Goal: Find specific page/section: Find specific page/section

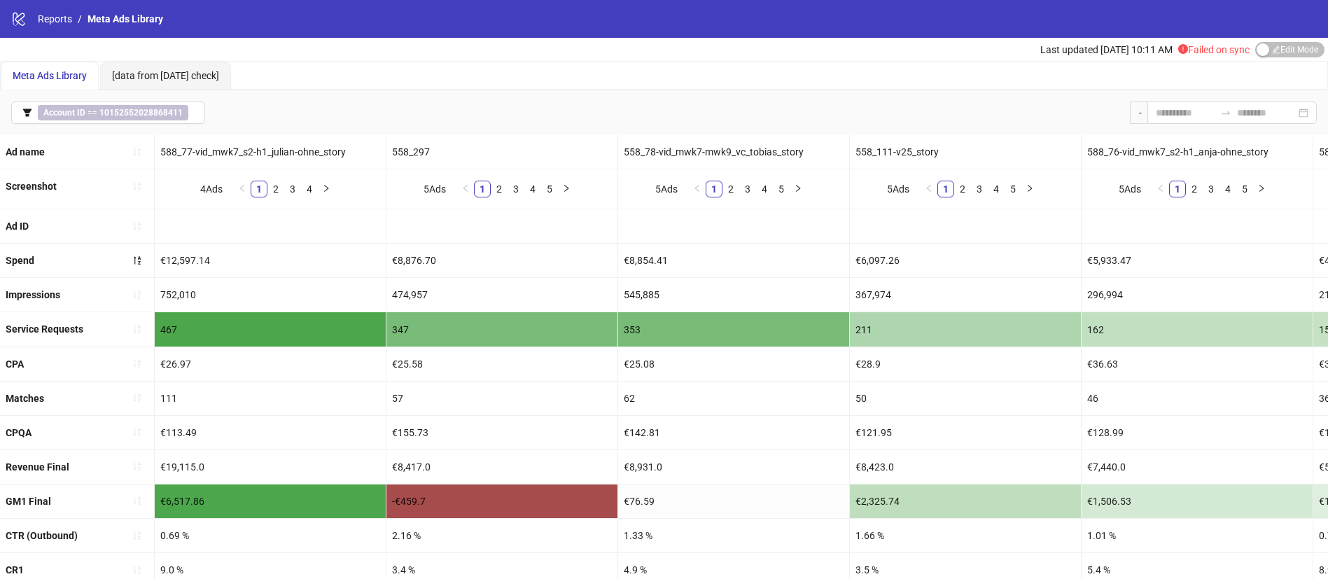
click at [34, 18] on nav "Reports / Meta Ads Library" at bounding box center [95, 18] width 137 height 15
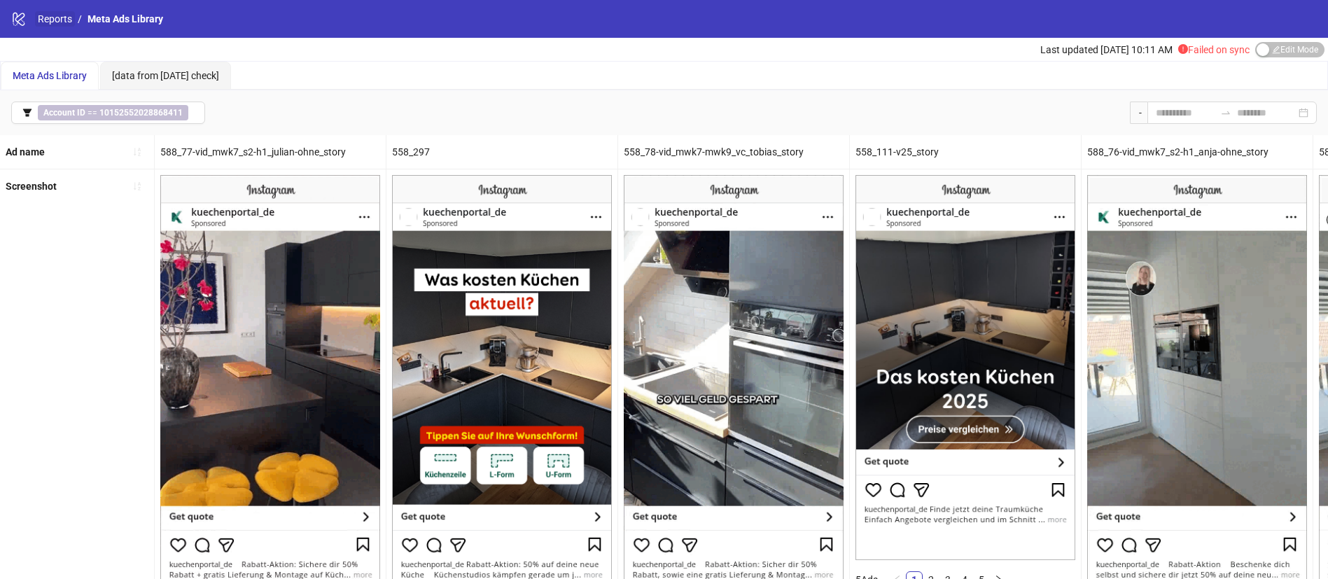
click at [54, 23] on link "Reports" at bounding box center [55, 18] width 40 height 15
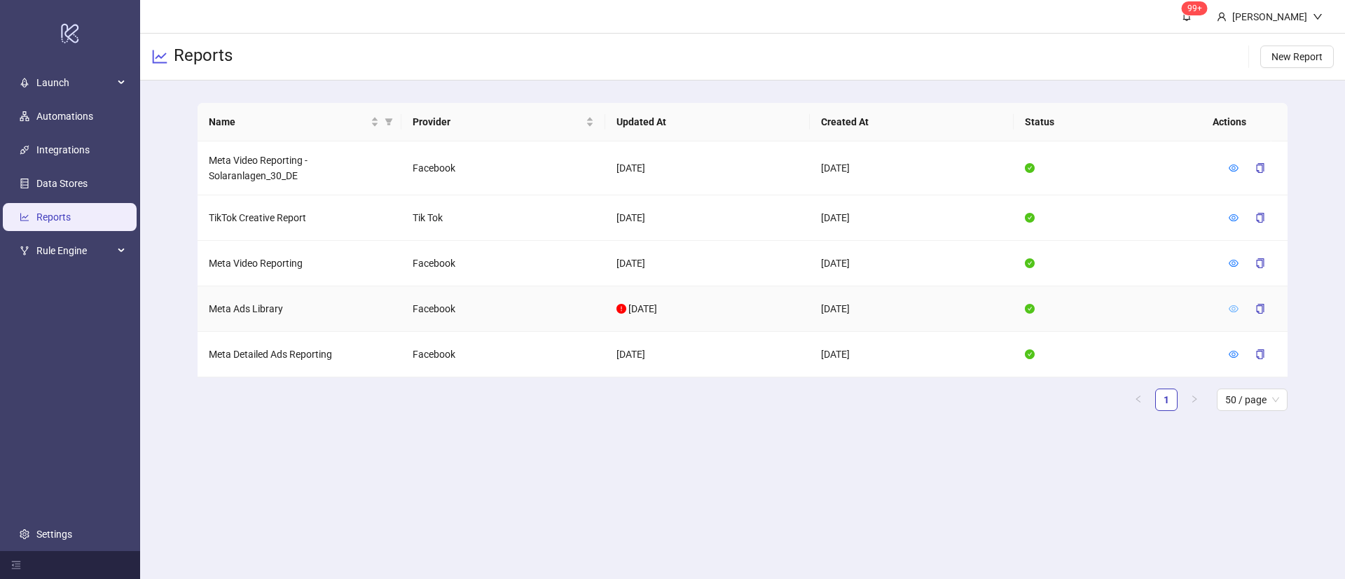
click at [1237, 307] on icon "eye" at bounding box center [1233, 308] width 10 height 7
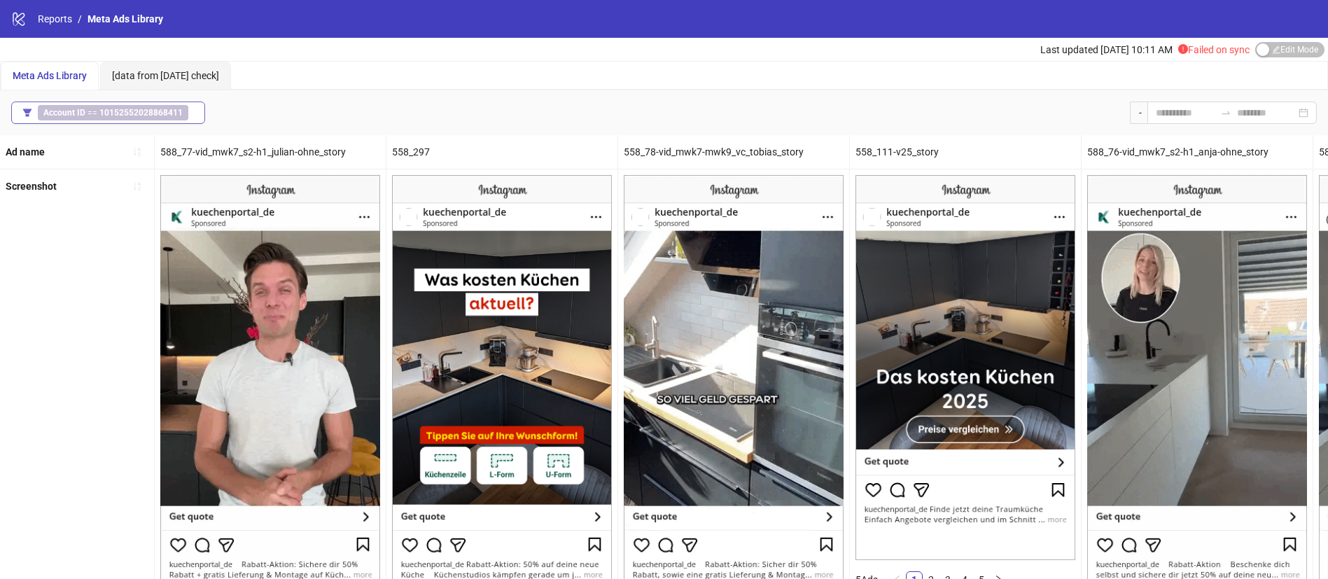
click at [155, 119] on span "Account ID == 10152552028868411" at bounding box center [113, 112] width 151 height 15
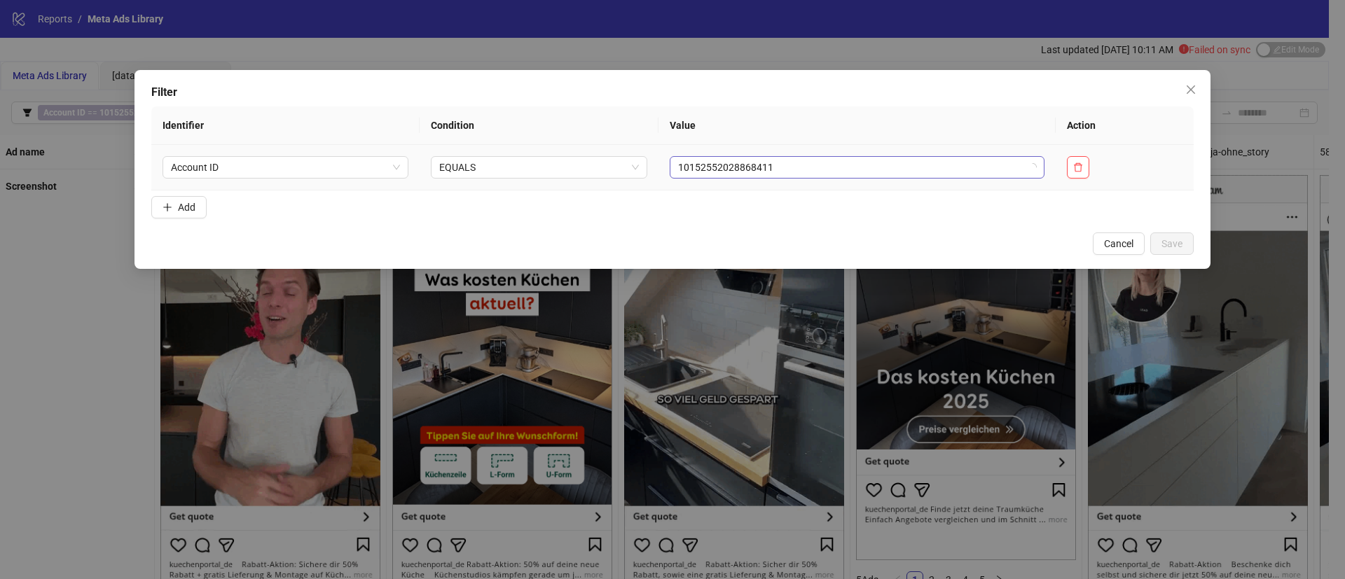
click at [784, 165] on span "10152552028868411" at bounding box center [857, 167] width 358 height 21
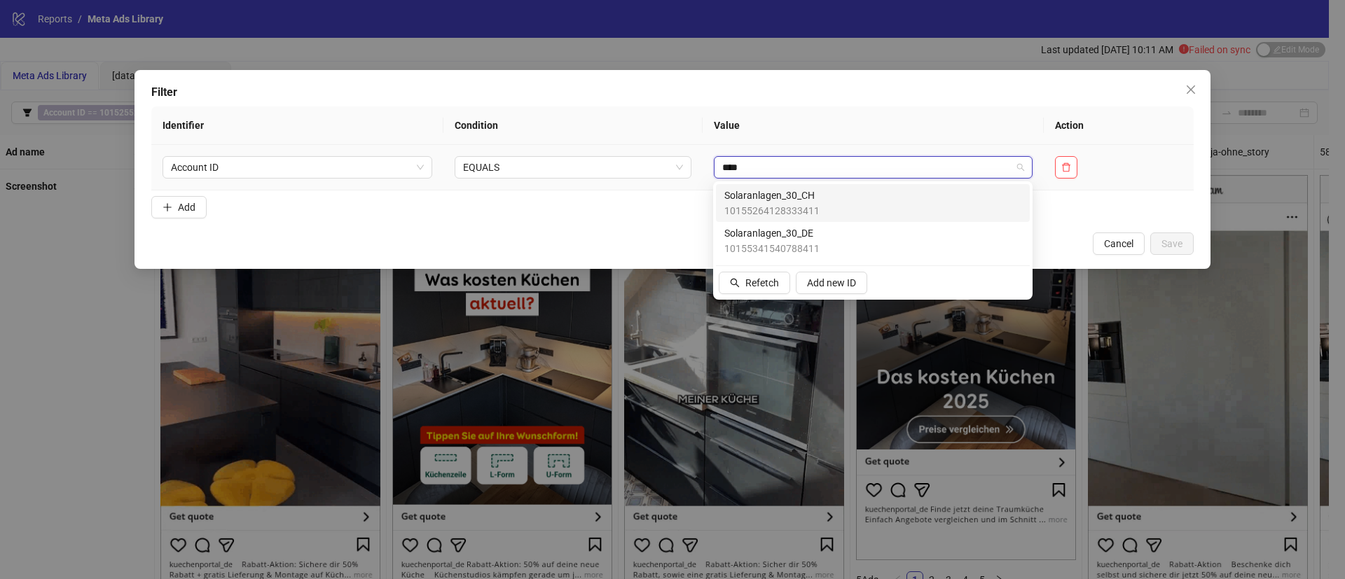
type input "*****"
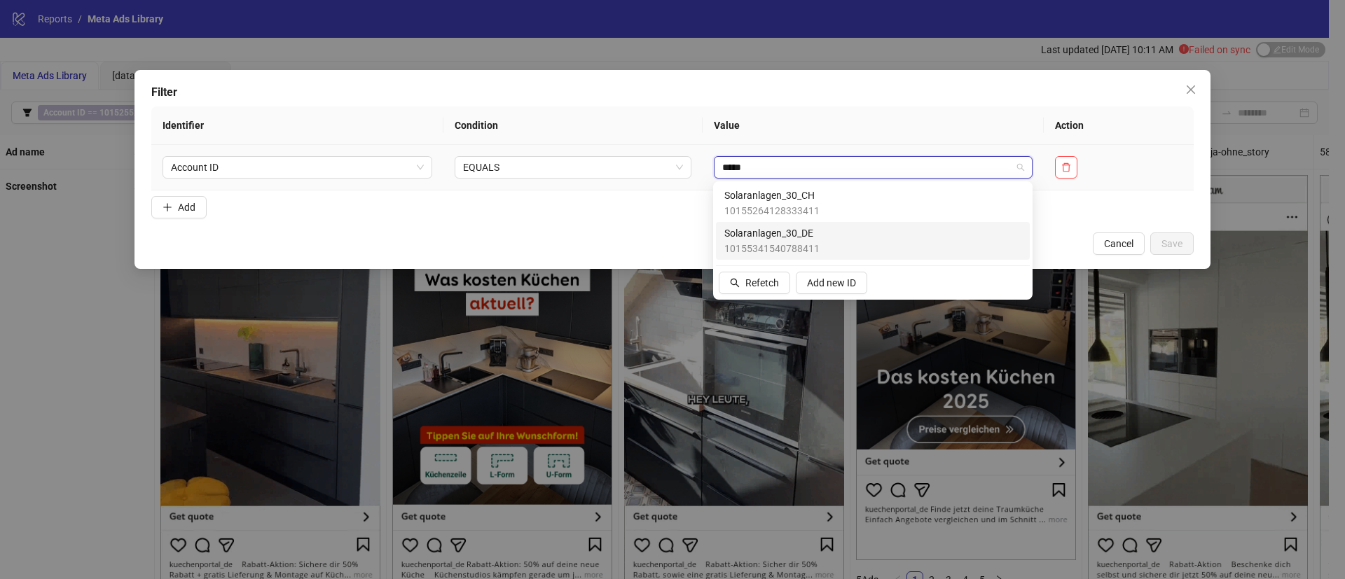
click at [913, 237] on div "Solaranlagen_30_DE 10155341540788411" at bounding box center [872, 240] width 297 height 31
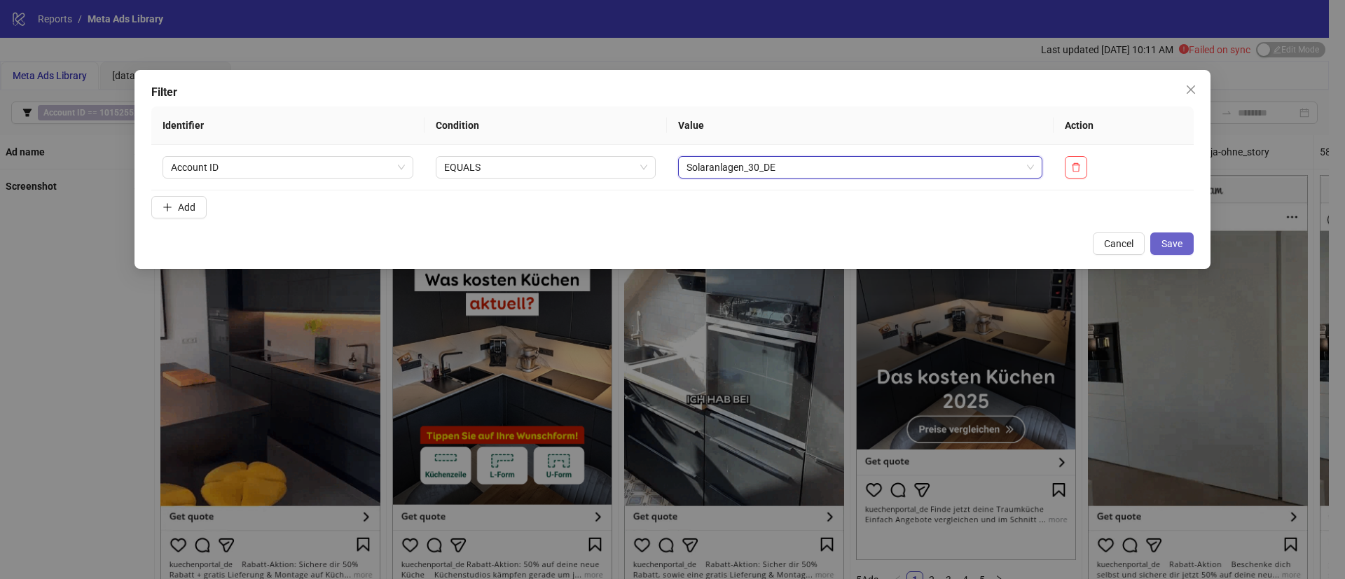
click at [1165, 242] on span "Save" at bounding box center [1171, 243] width 21 height 11
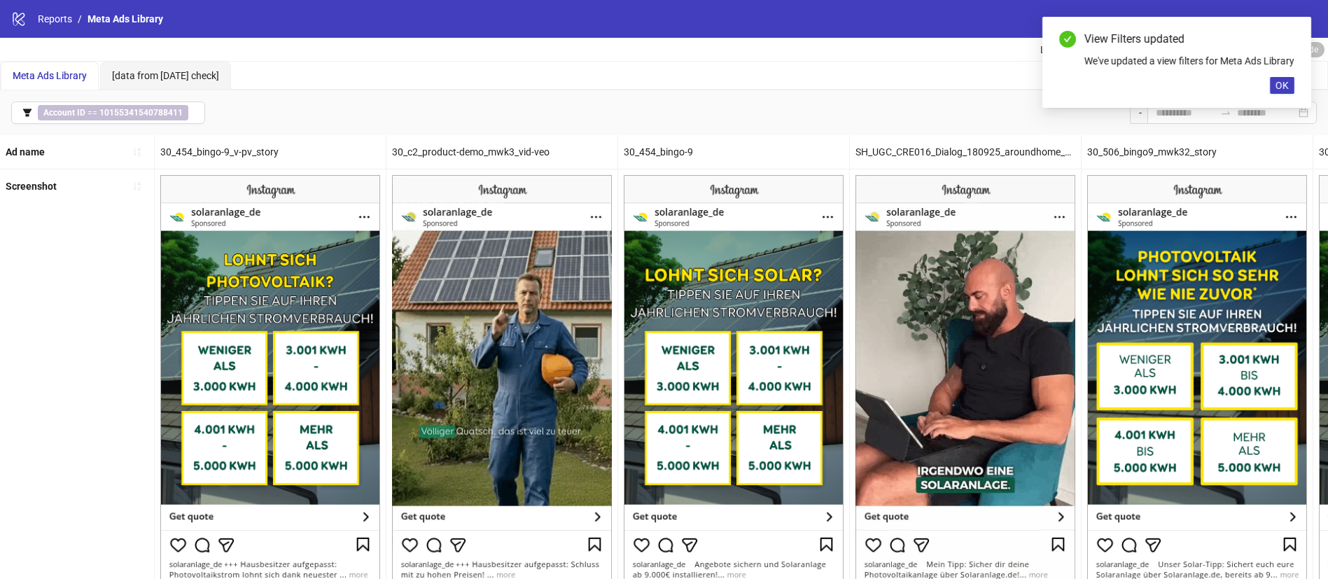
click at [155, 95] on div "Account ID == 10155341540788411 -" at bounding box center [664, 112] width 1328 height 45
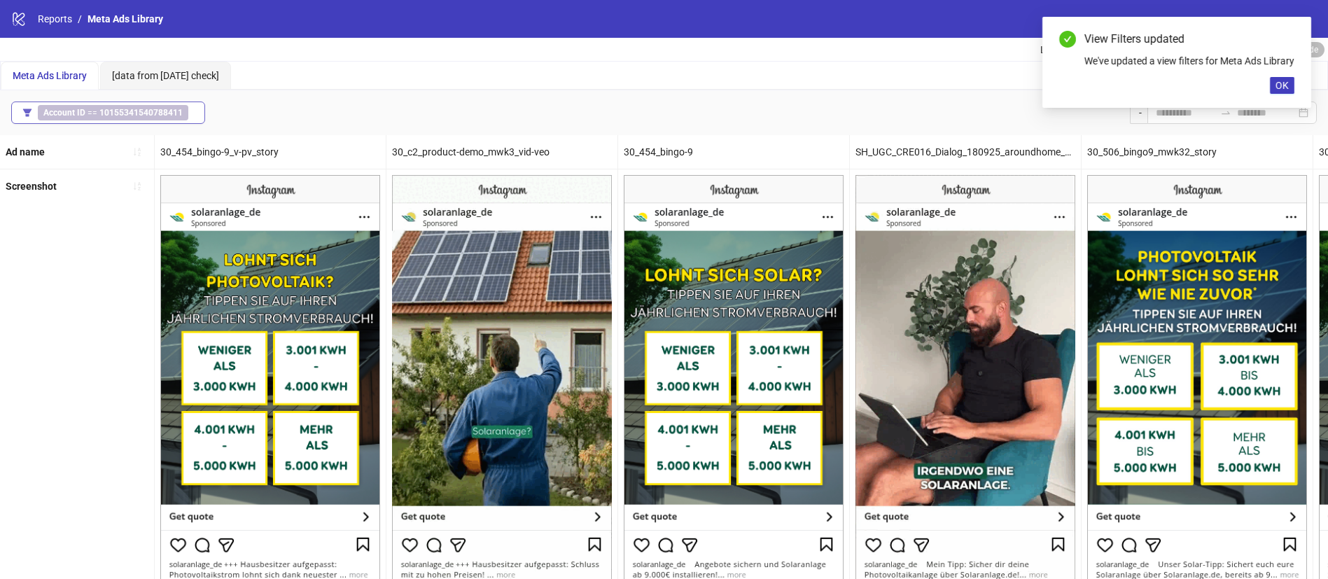
click at [161, 111] on b "10155341540788411" at bounding box center [140, 113] width 83 height 10
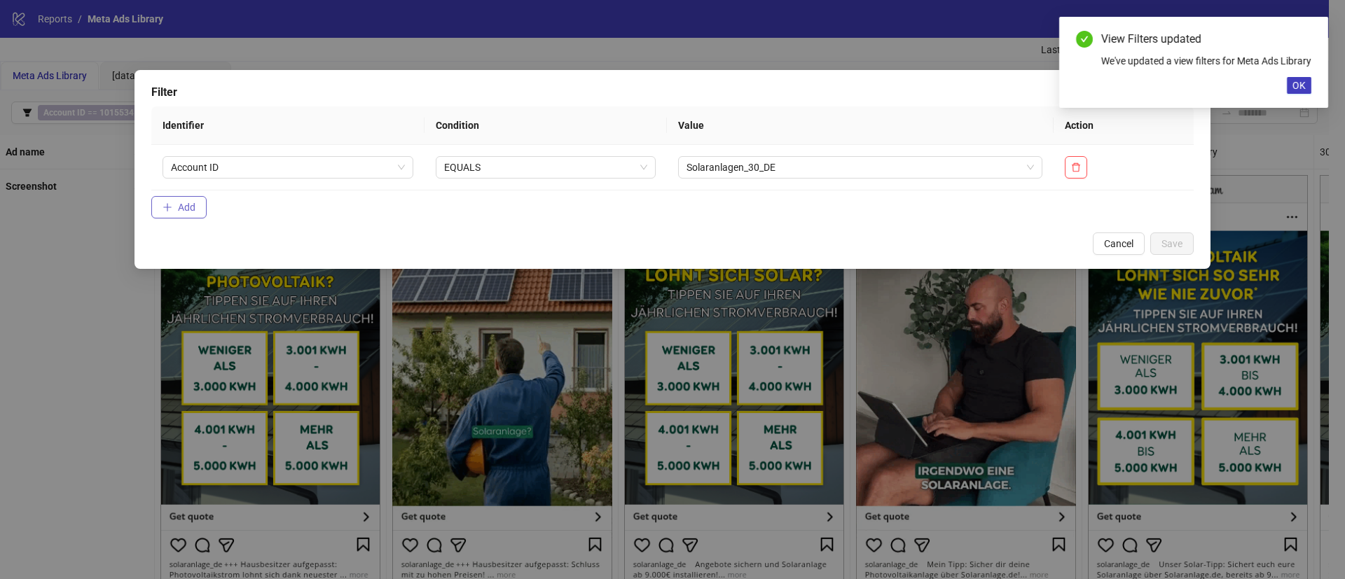
click at [176, 206] on button "Add" at bounding box center [178, 207] width 55 height 22
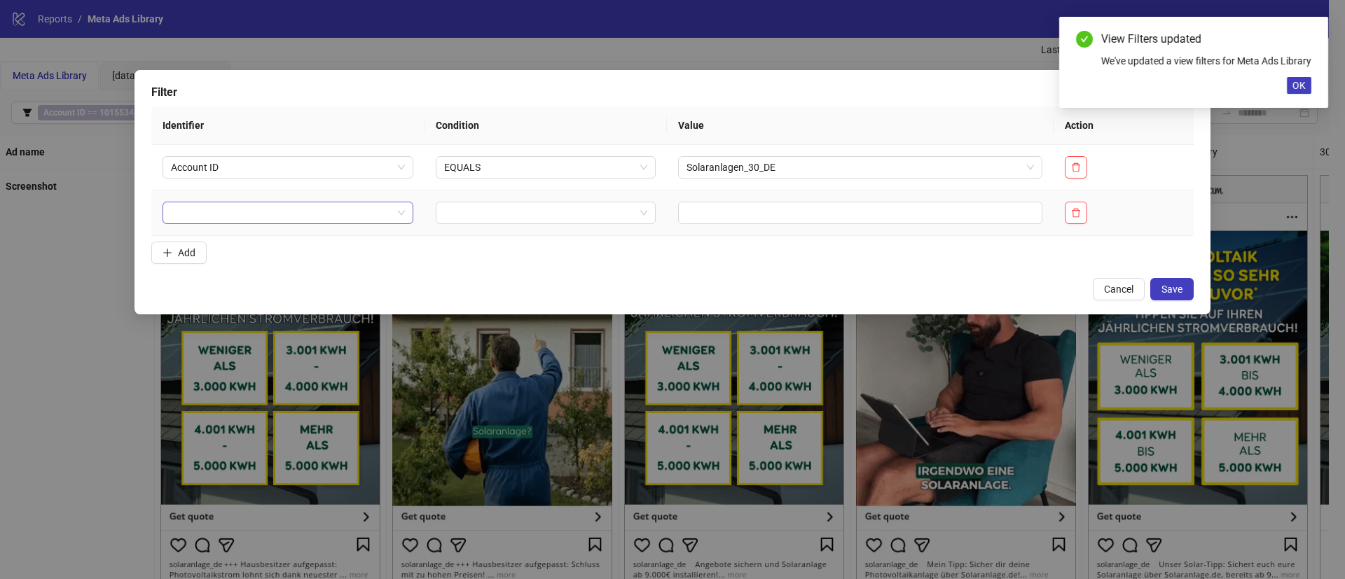
click at [230, 219] on input "search" at bounding box center [281, 212] width 221 height 21
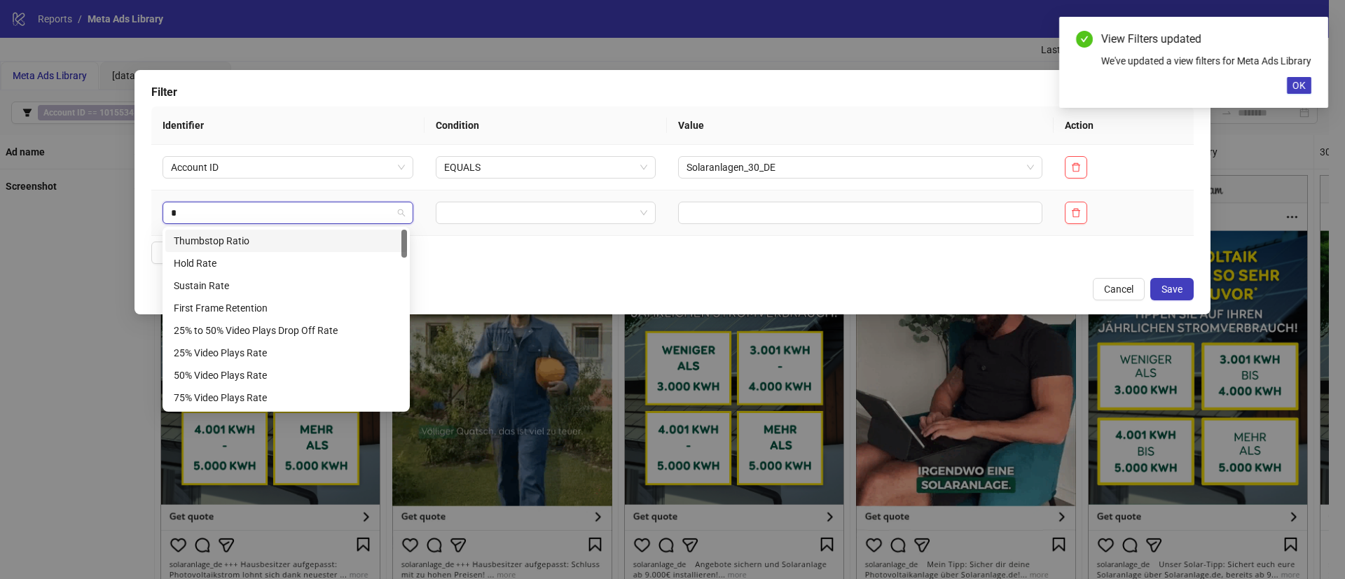
type input "**"
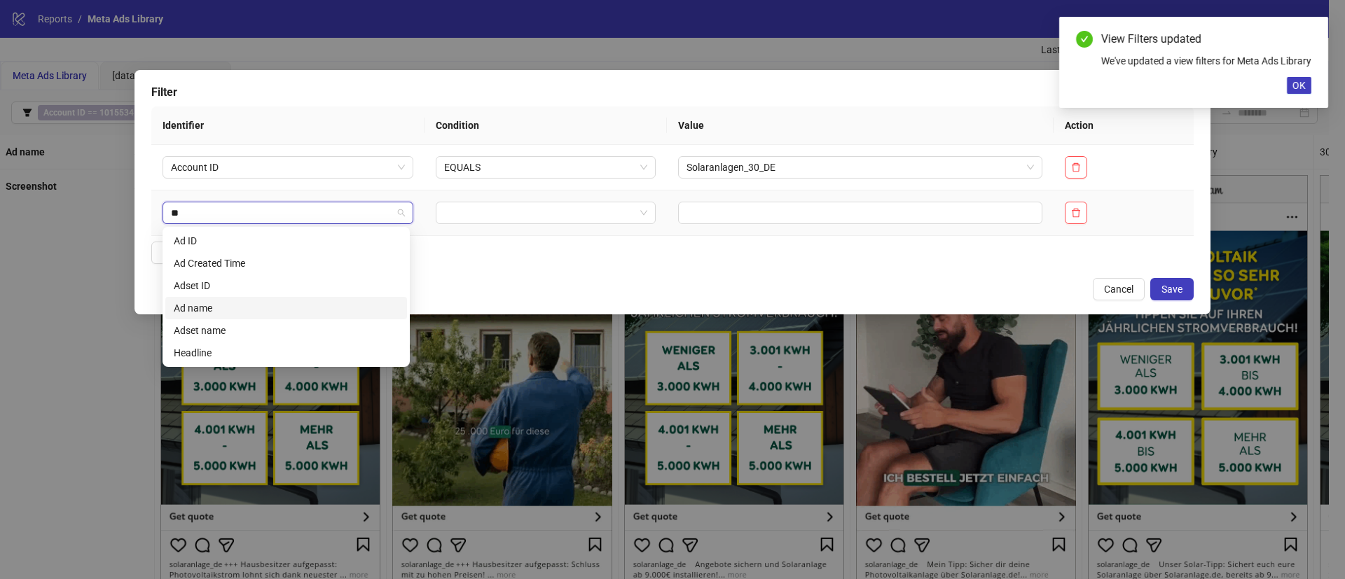
click at [242, 310] on div "Ad name" at bounding box center [286, 307] width 225 height 15
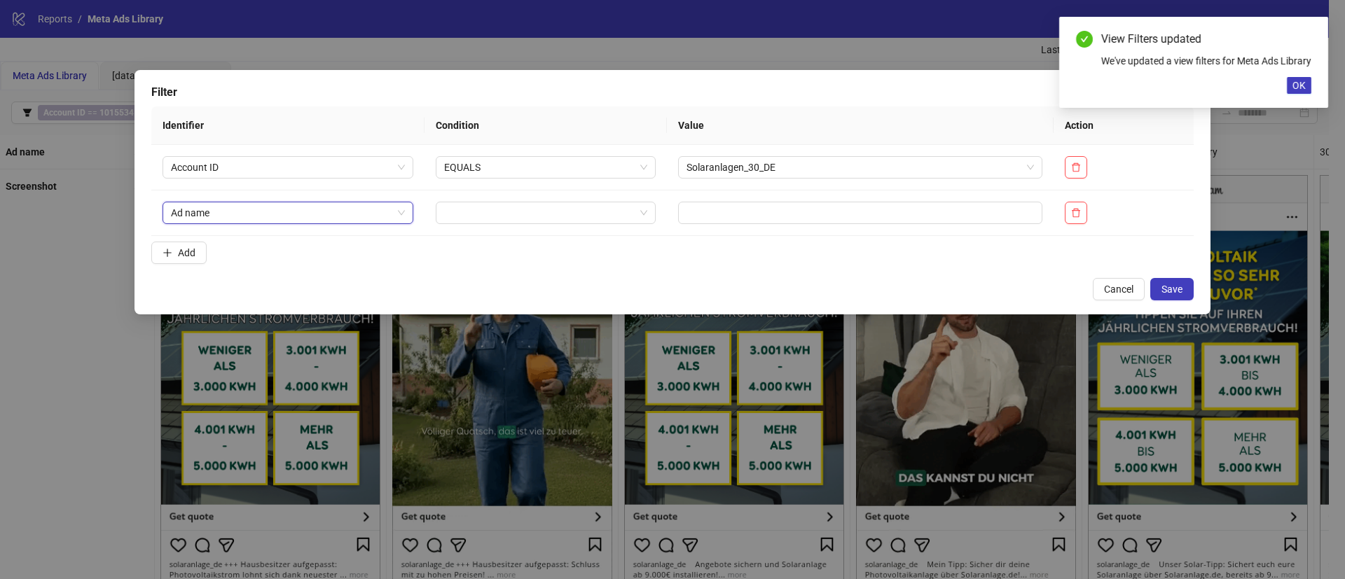
click at [197, 207] on span "Ad name" at bounding box center [288, 212] width 234 height 21
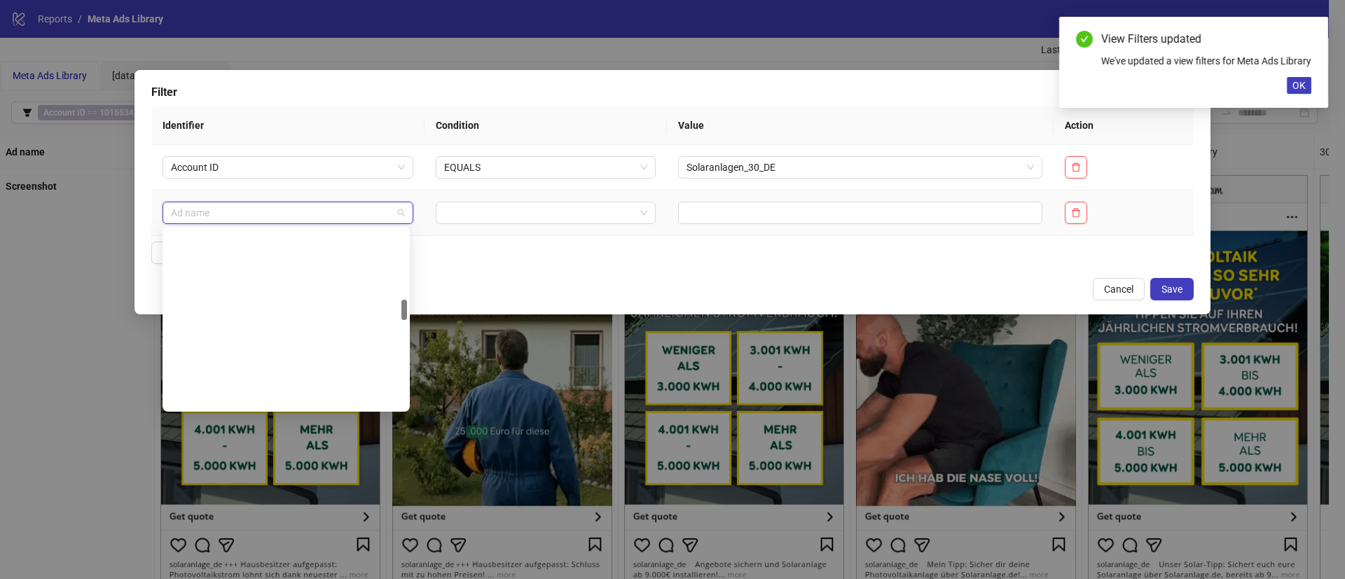
scroll to position [605, 0]
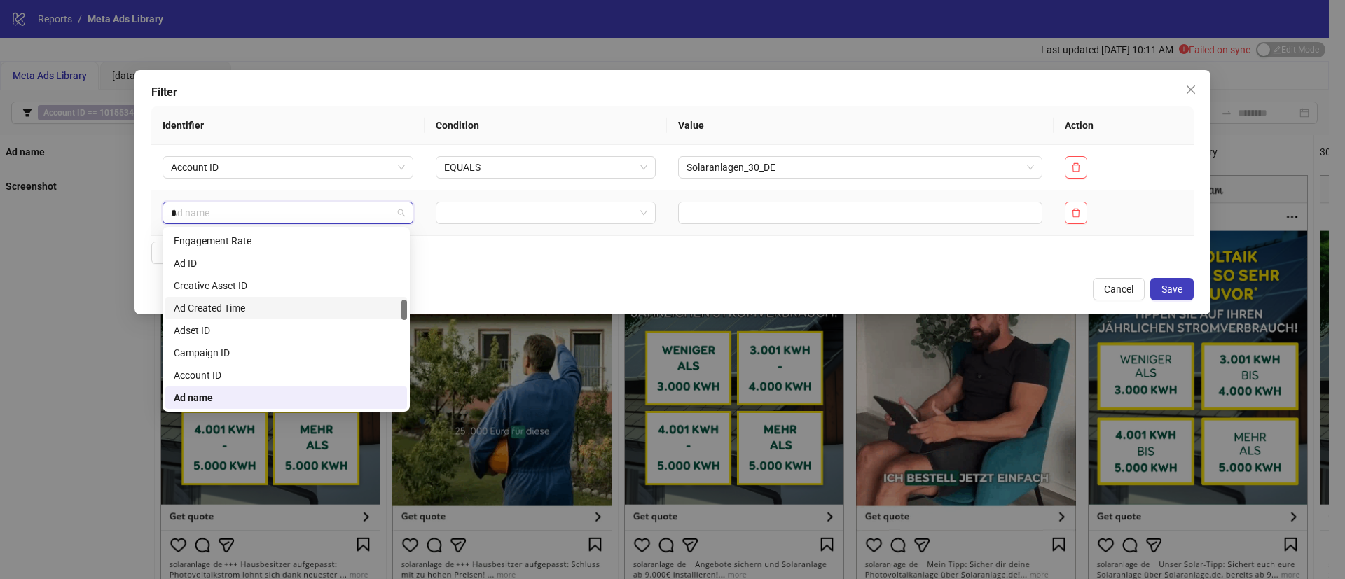
type input "**"
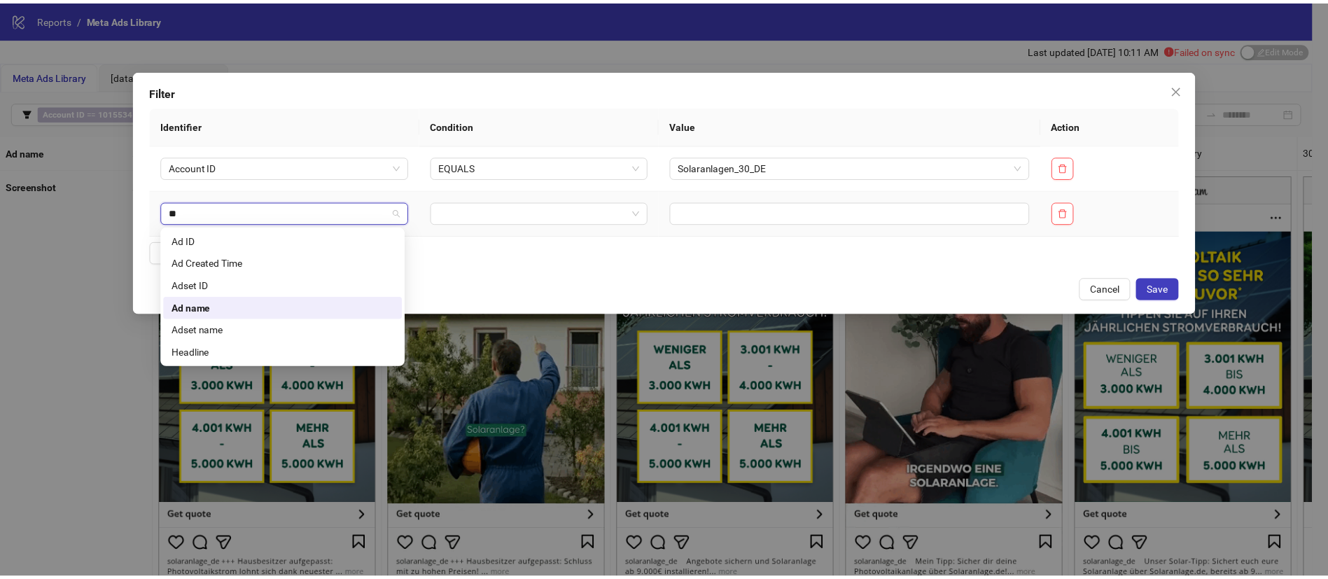
scroll to position [0, 0]
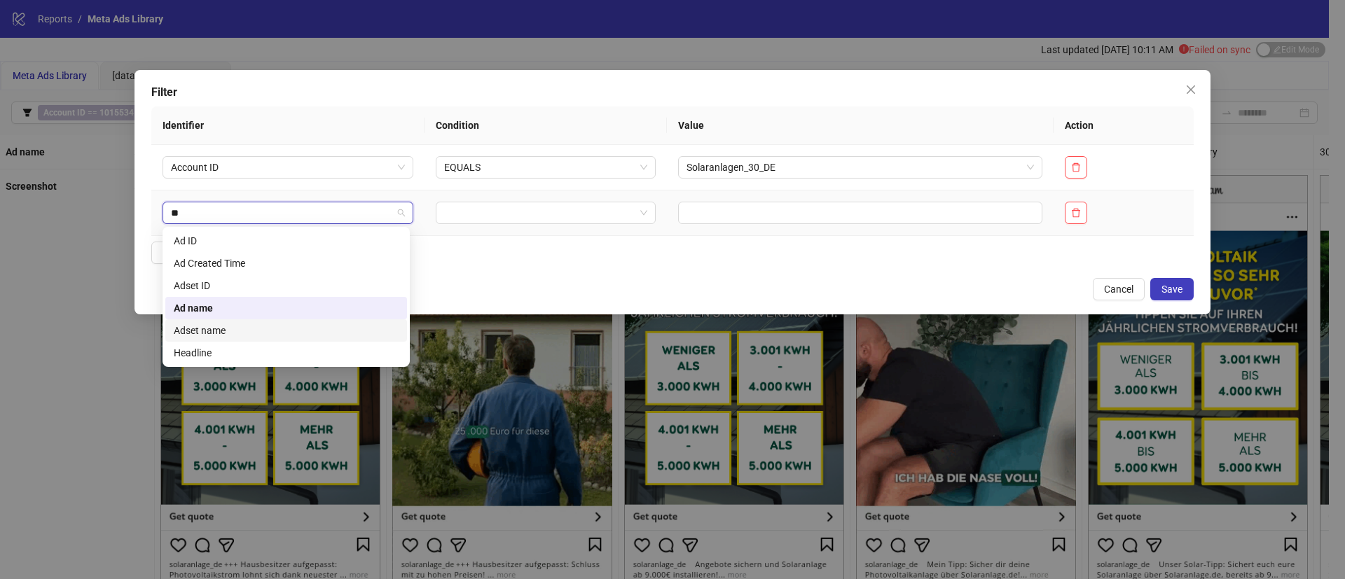
click at [245, 326] on div "Adset name" at bounding box center [286, 330] width 225 height 15
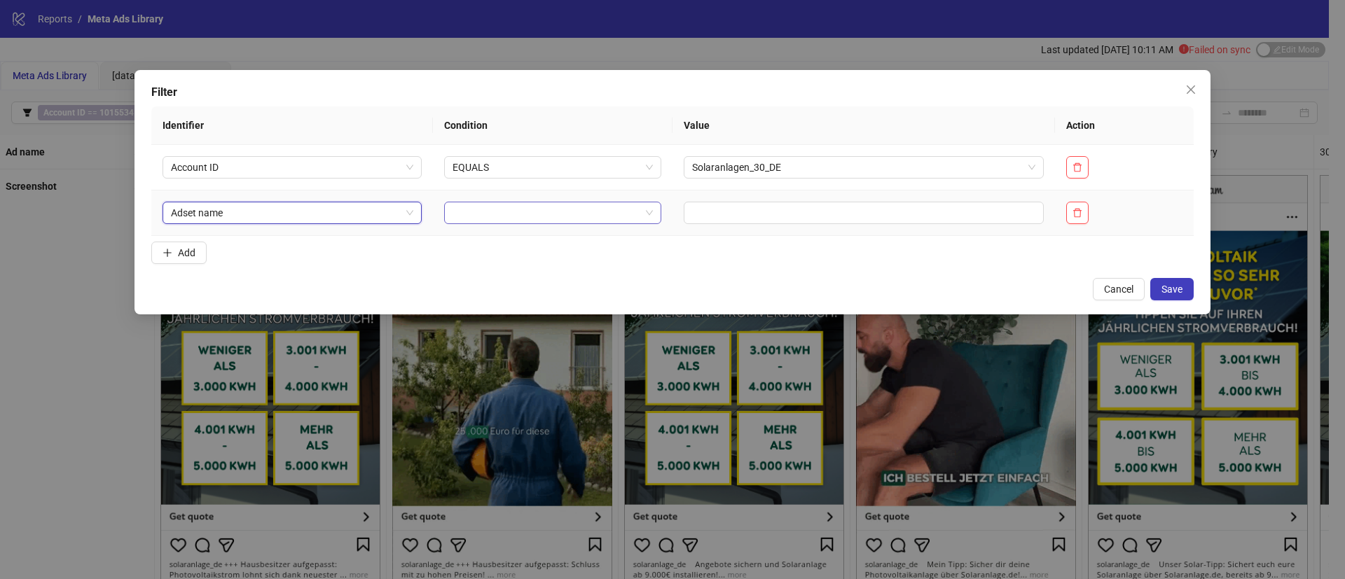
click at [532, 207] on input "search" at bounding box center [546, 212] width 188 height 21
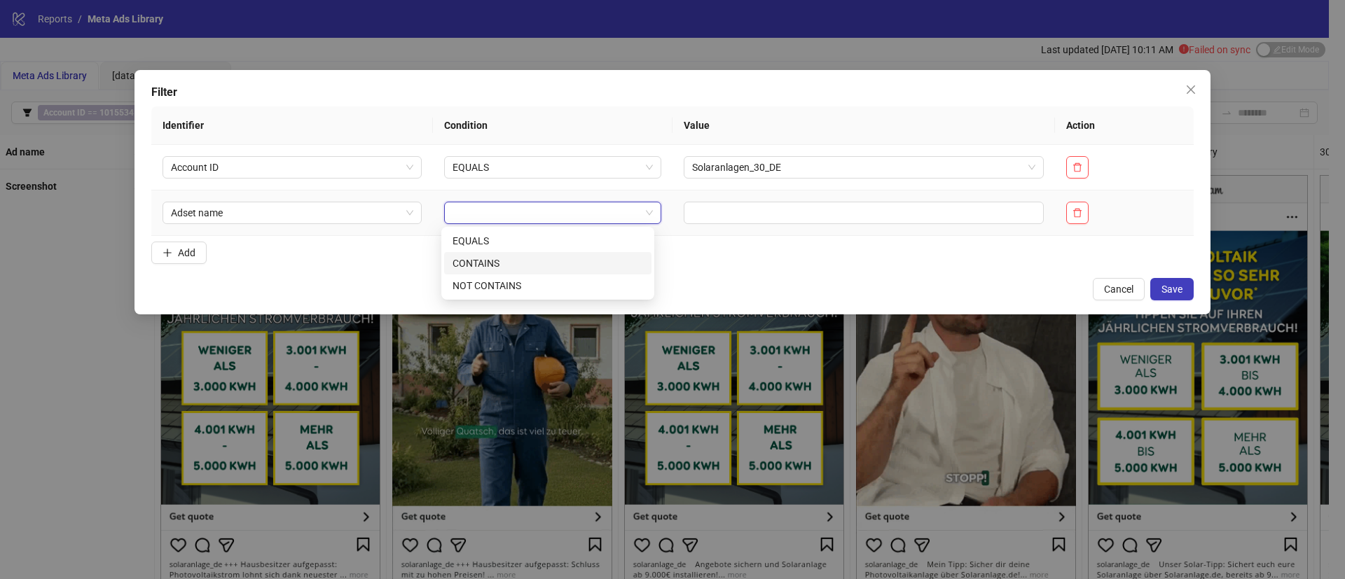
click at [520, 258] on div "CONTAINS" at bounding box center [547, 263] width 190 height 15
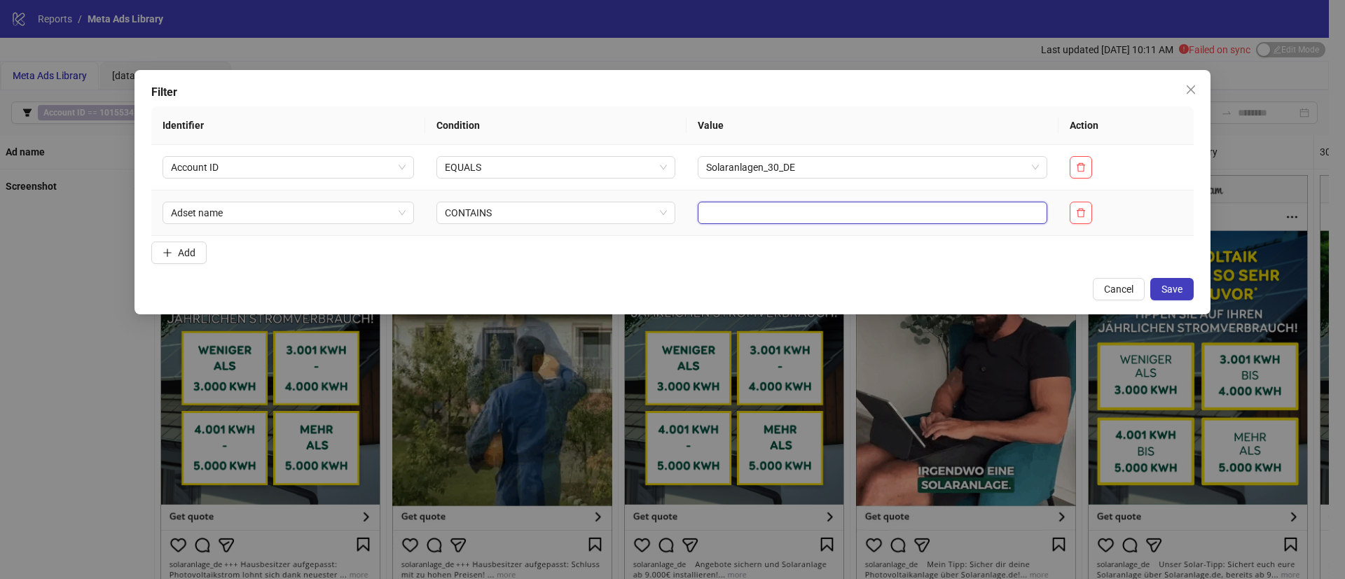
click at [713, 220] on input "text" at bounding box center [871, 213] width 349 height 22
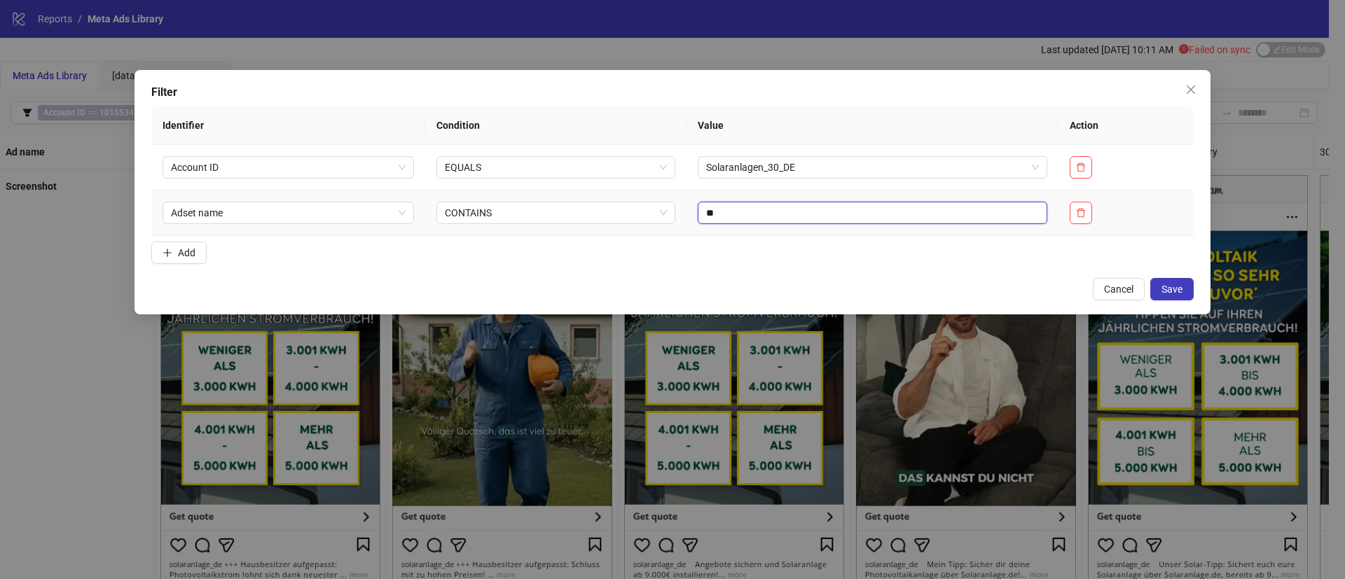
type input "*"
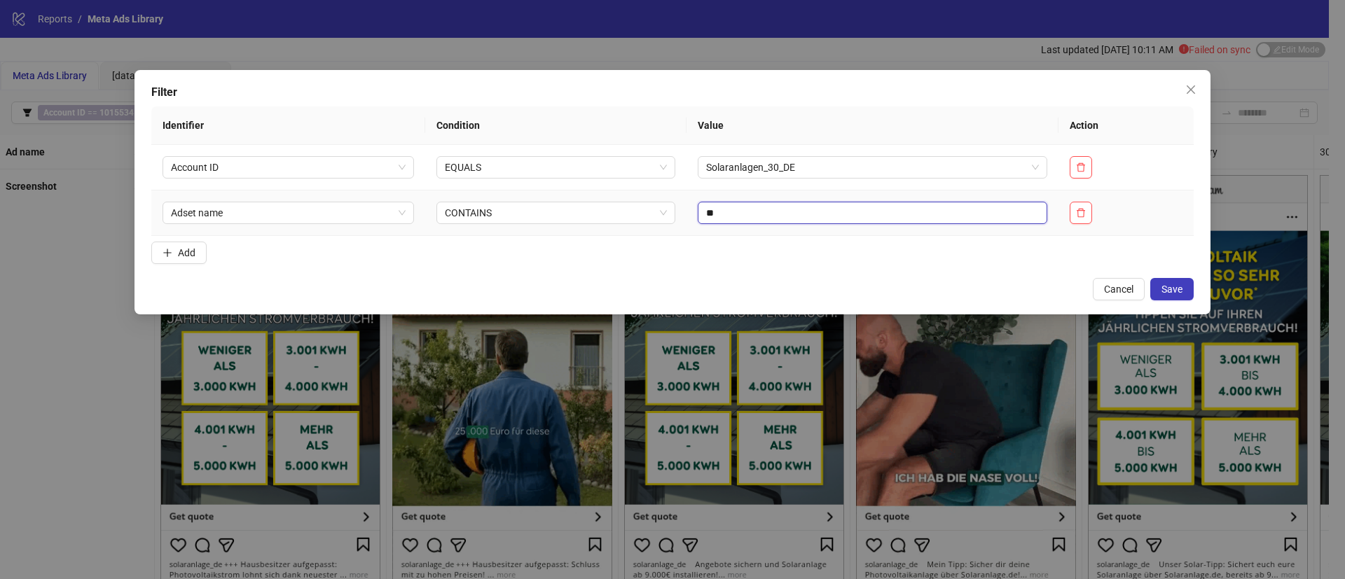
type input "*"
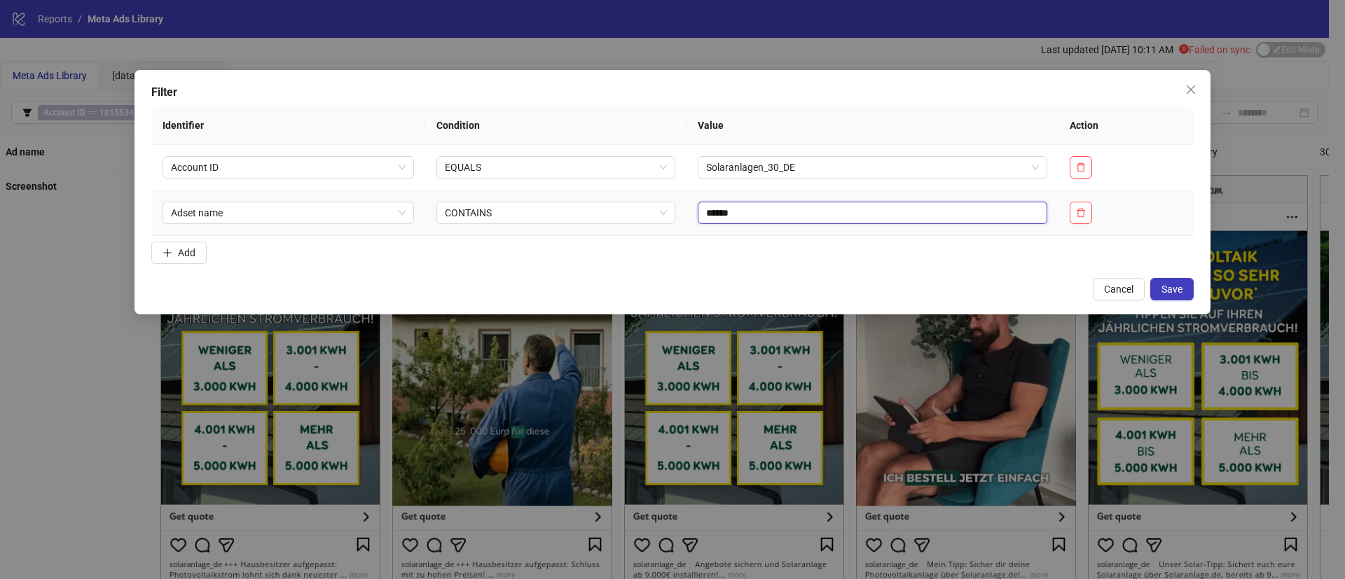
type input "******"
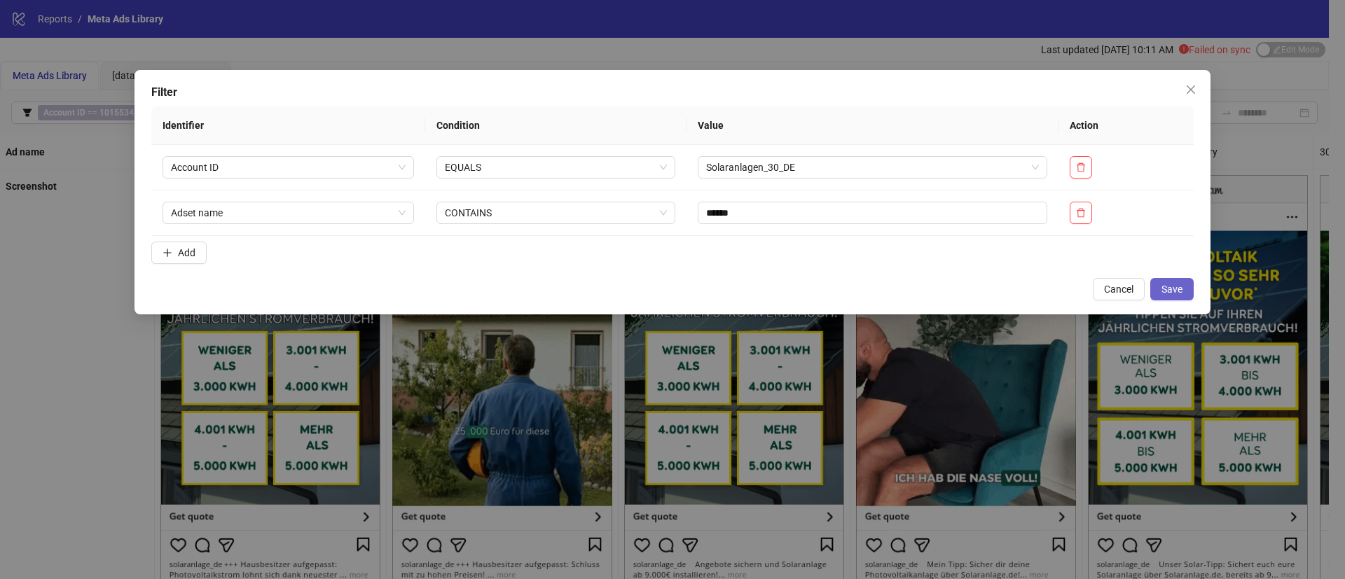
click at [1184, 286] on button "Save" at bounding box center [1171, 289] width 43 height 22
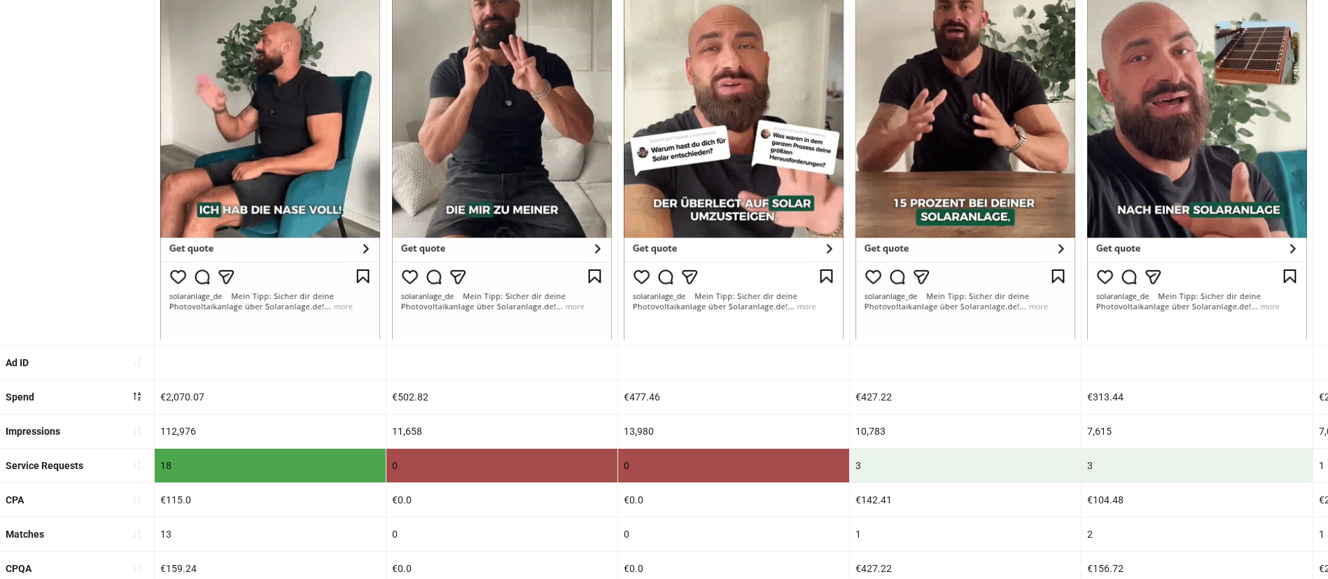
scroll to position [29, 0]
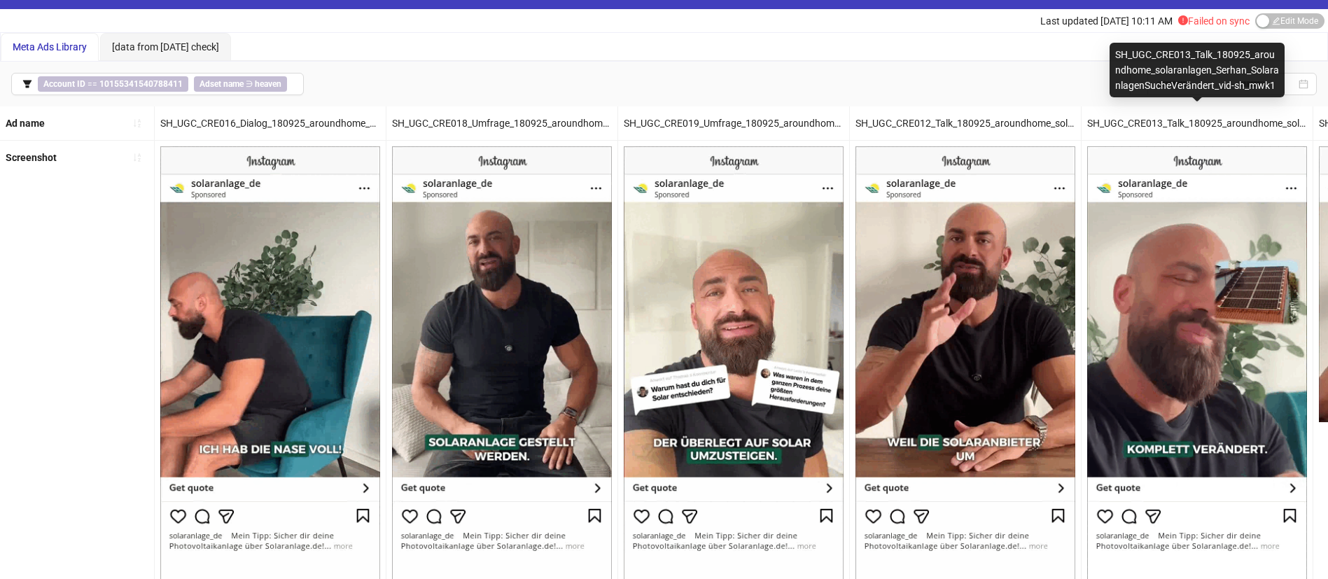
click at [1218, 79] on div "SH_UGC_CRE013_Talk_180925_aroundhome_solaranlagen_Serhan_SolaranlagenSucheVerä…" at bounding box center [1197, 70] width 175 height 55
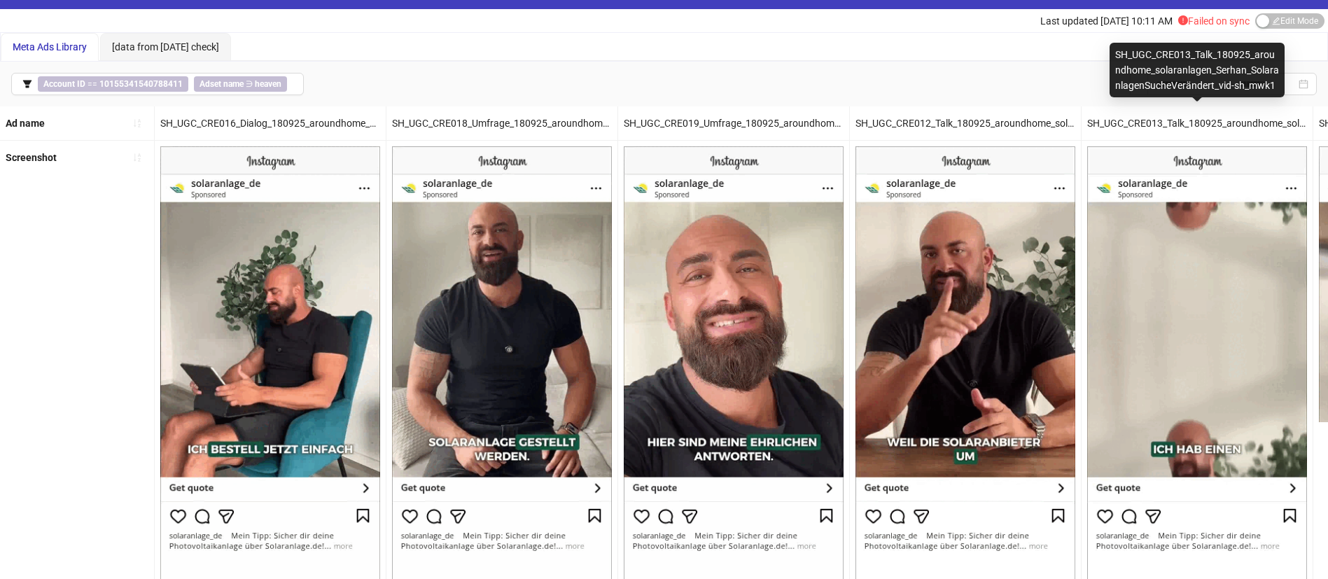
drag, startPoint x: 1160, startPoint y: 88, endPoint x: 1128, endPoint y: 88, distance: 32.2
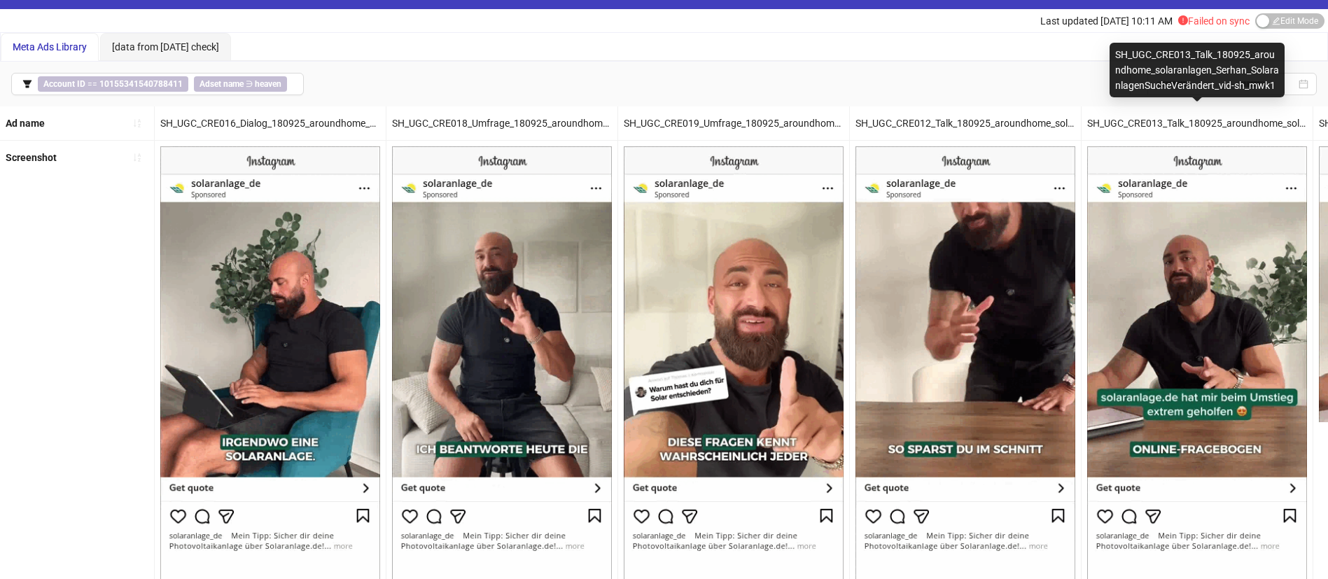
click at [1159, 88] on div "SH_UGC_CRE013_Talk_180925_aroundhome_solaranlagen_Serhan_SolaranlagenSucheVerä…" at bounding box center [1197, 70] width 175 height 55
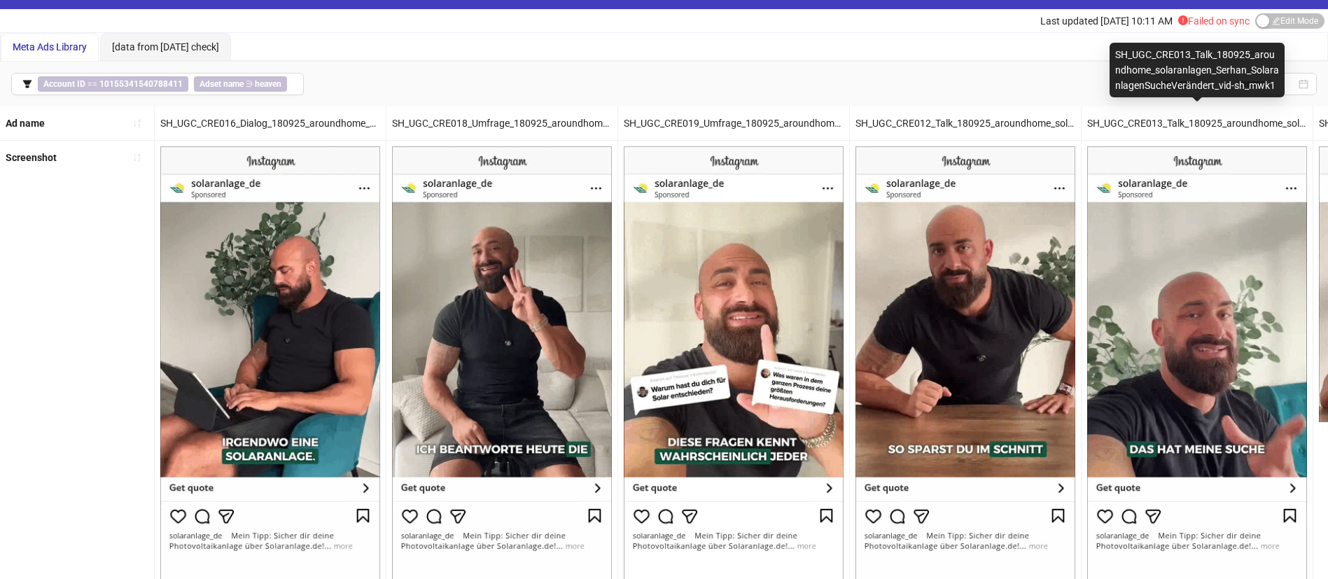
click at [737, 62] on div "Account ID == 10155341540788411 Adset name ∋ heaven -" at bounding box center [664, 84] width 1328 height 45
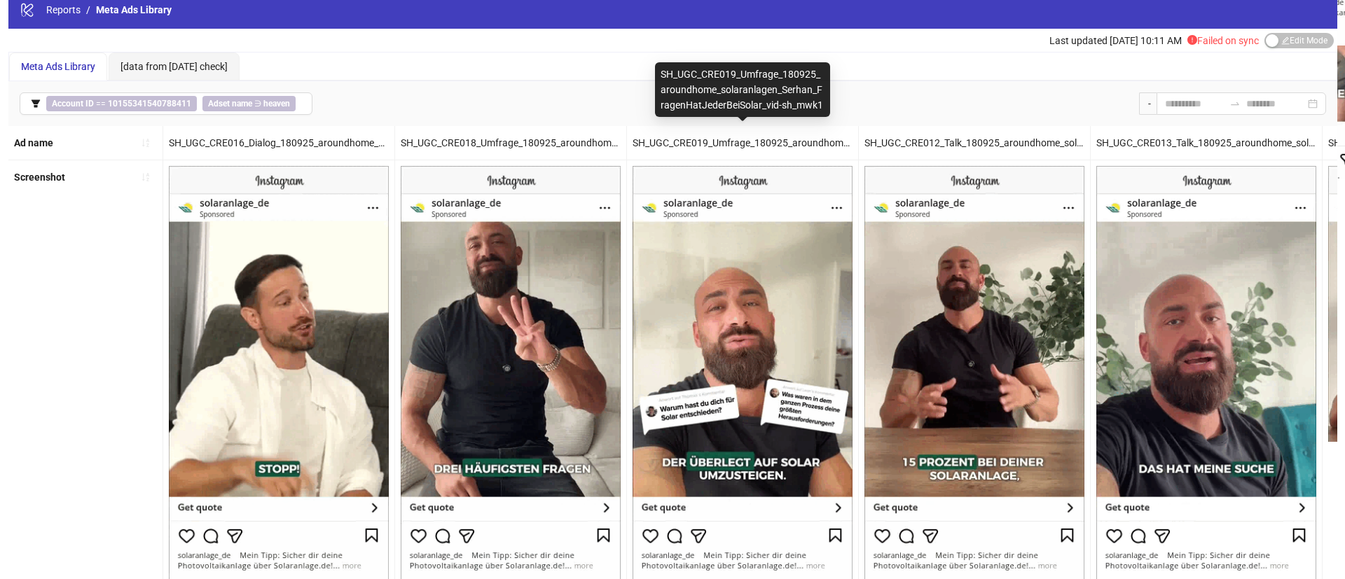
scroll to position [0, 0]
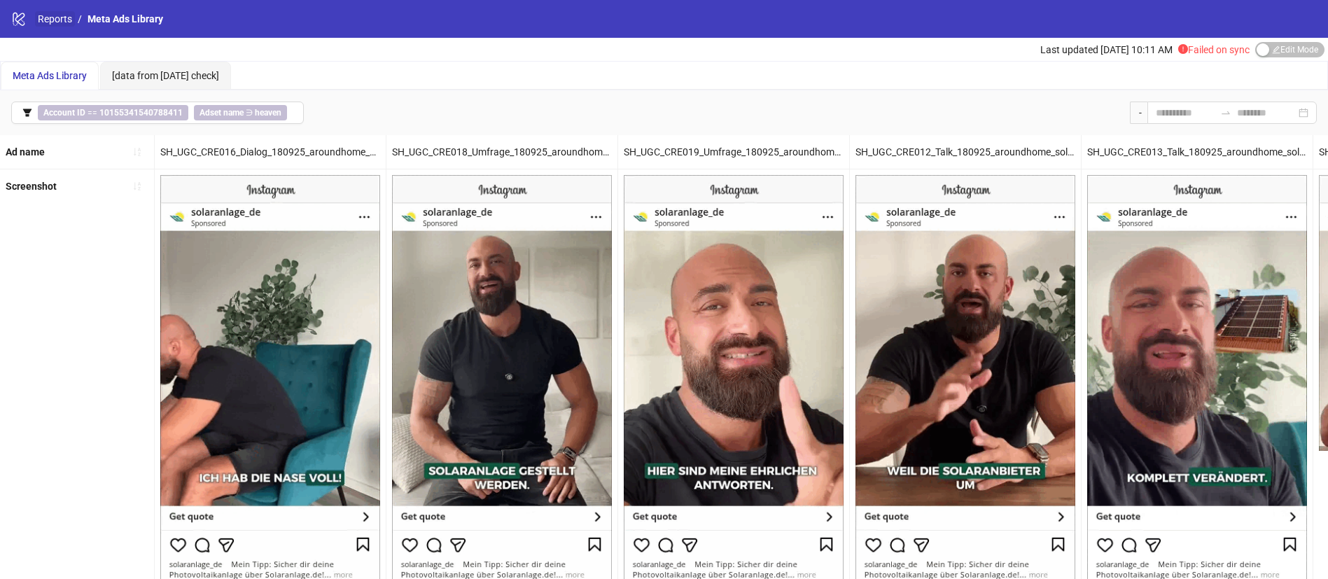
click at [47, 20] on link "Reports" at bounding box center [55, 18] width 40 height 15
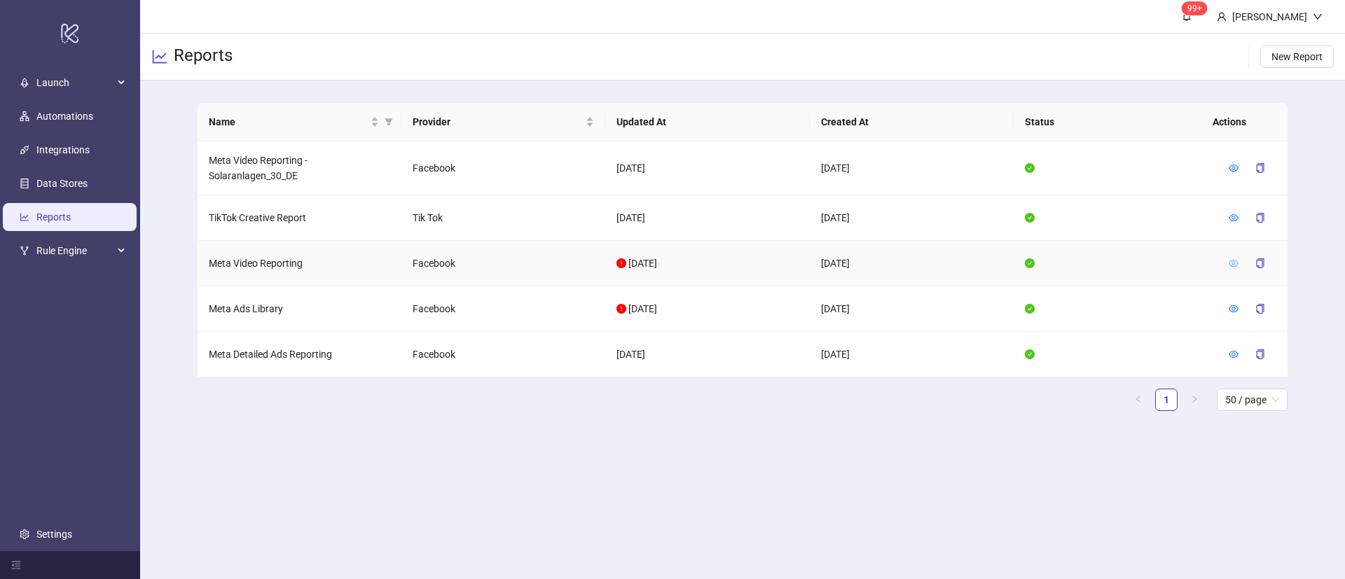
click at [1236, 258] on icon "eye" at bounding box center [1233, 263] width 10 height 10
